Goal: Information Seeking & Learning: Learn about a topic

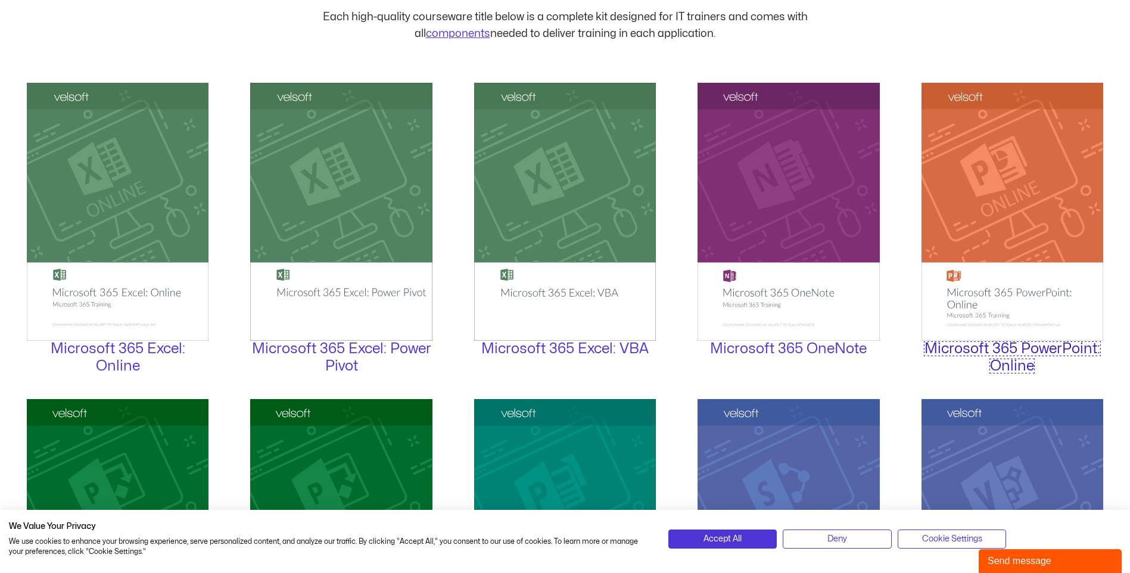
scroll to position [1548, 0]
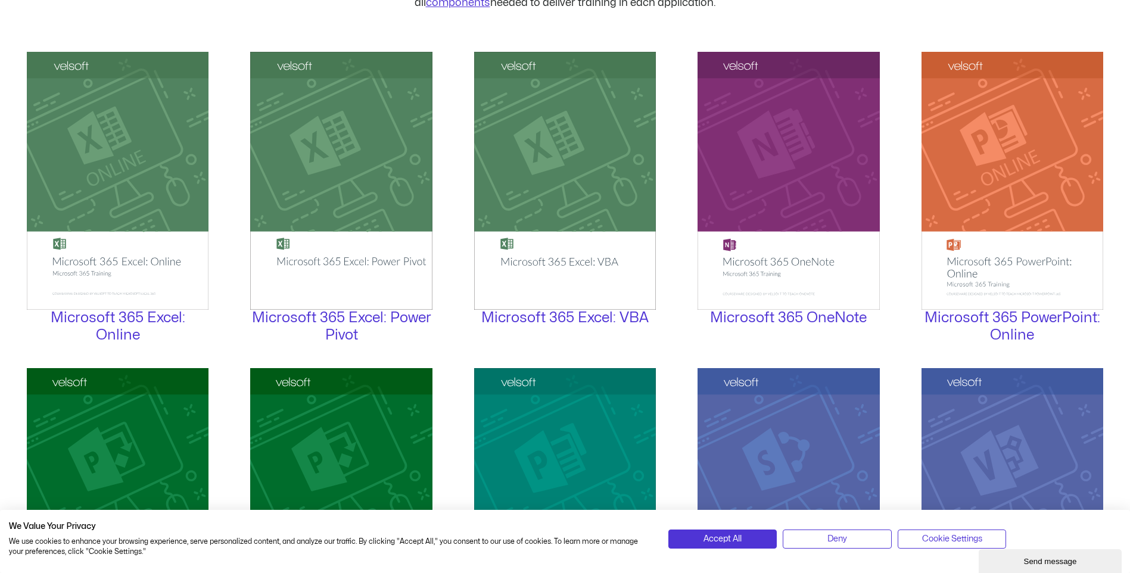
scroll to position [1548, 0]
